Goal: Information Seeking & Learning: Find specific page/section

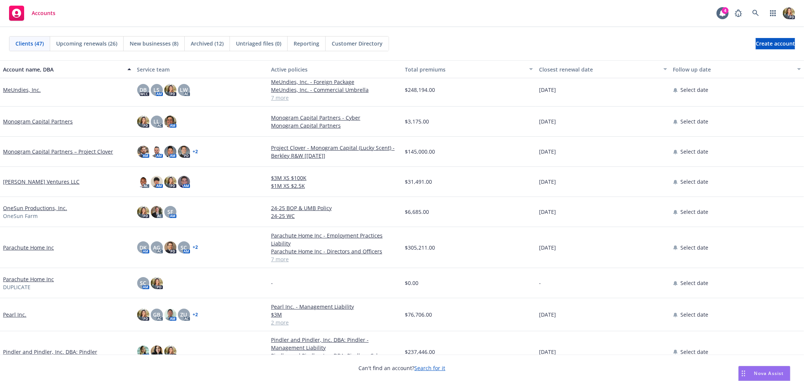
scroll to position [586, 0]
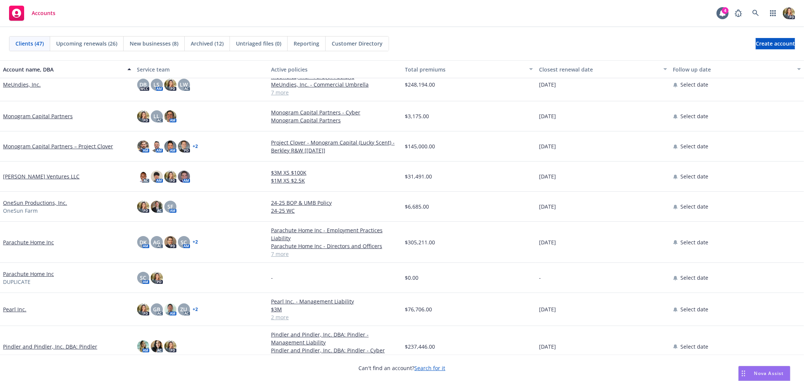
click at [23, 242] on link "Parachute Home Inc" at bounding box center [28, 243] width 51 height 8
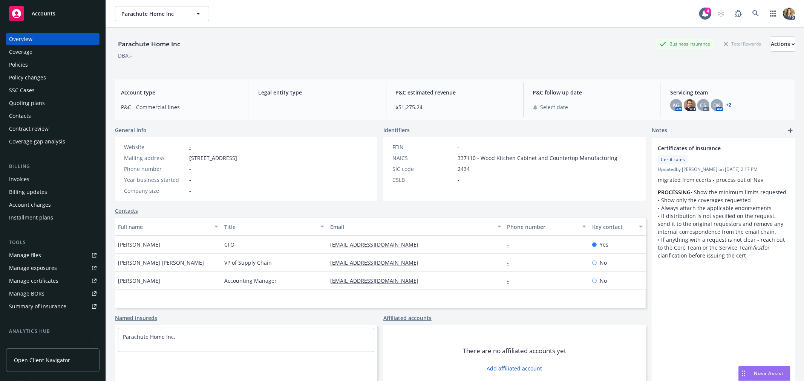
click at [34, 59] on div "Policies" at bounding box center [52, 65] width 87 height 12
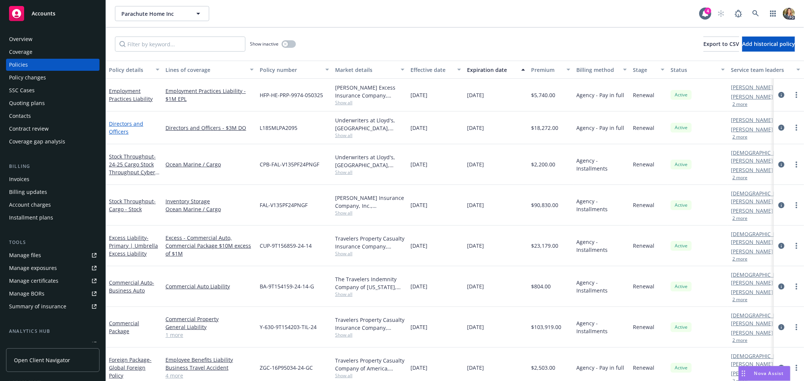
click at [120, 131] on link "Directors and Officers" at bounding box center [126, 127] width 34 height 15
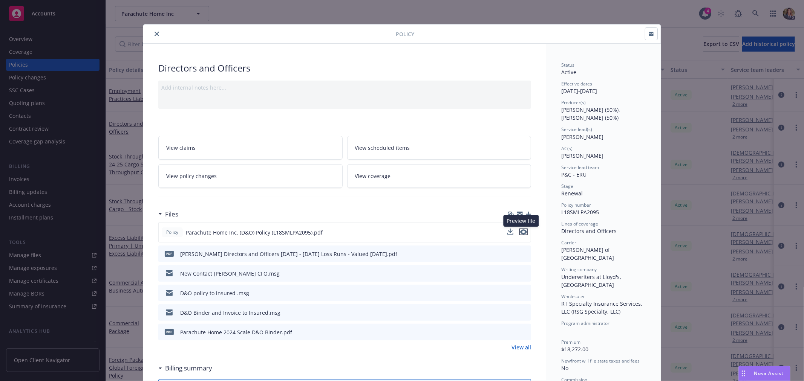
click at [521, 231] on icon "preview file" at bounding box center [523, 231] width 7 height 5
click at [154, 32] on icon "close" at bounding box center [156, 34] width 5 height 5
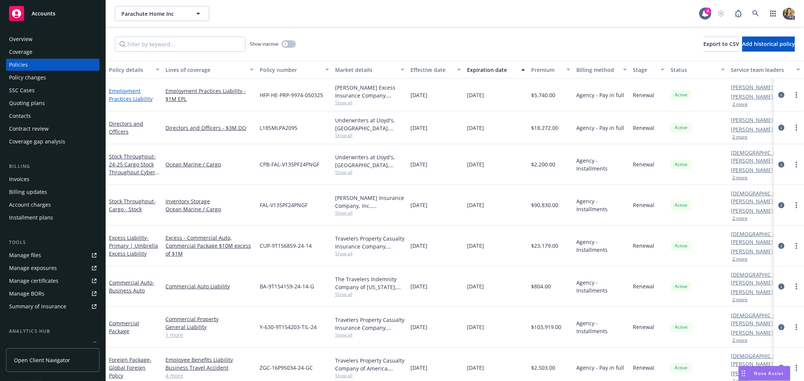
click at [122, 96] on link "Employment Practices Liability" at bounding box center [131, 94] width 44 height 15
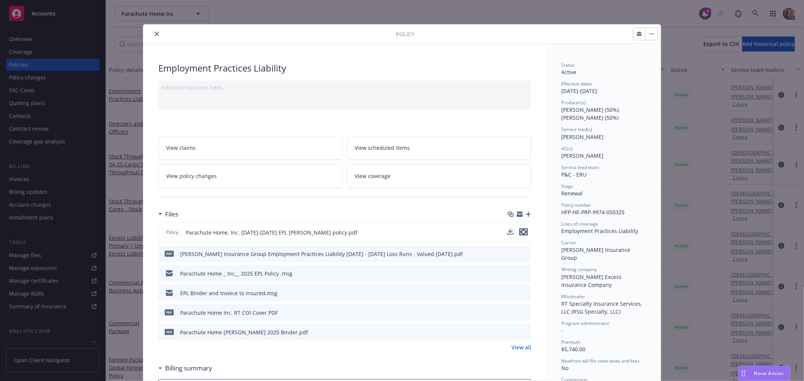
click at [521, 232] on icon "preview file" at bounding box center [523, 231] width 7 height 5
drag, startPoint x: 153, startPoint y: 32, endPoint x: 175, endPoint y: 0, distance: 38.5
click at [153, 31] on button "close" at bounding box center [156, 33] width 9 height 9
